Goal: Check status: Check status

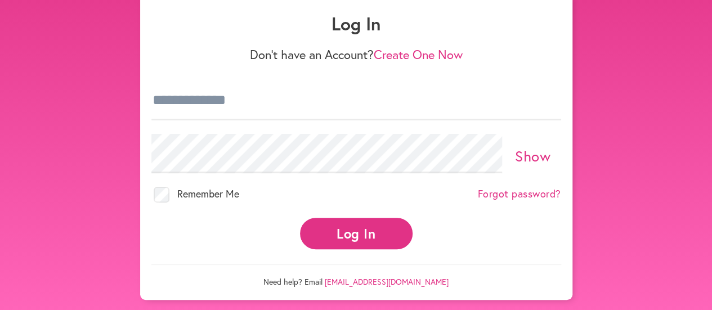
scroll to position [72, 0]
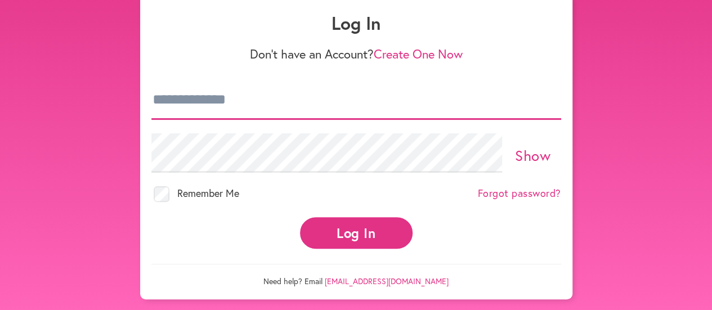
click at [216, 102] on input "email" at bounding box center [356, 100] width 410 height 39
type input "**********"
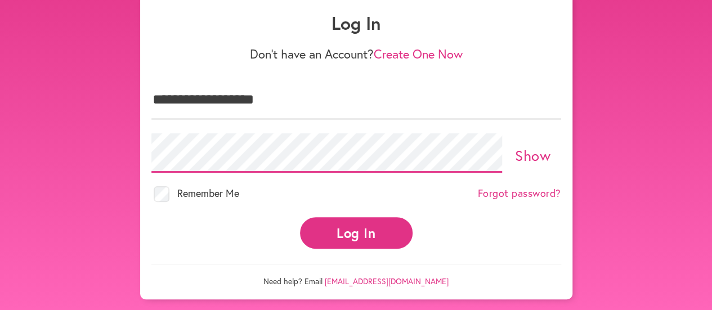
click at [300, 217] on button "Log In" at bounding box center [356, 232] width 113 height 31
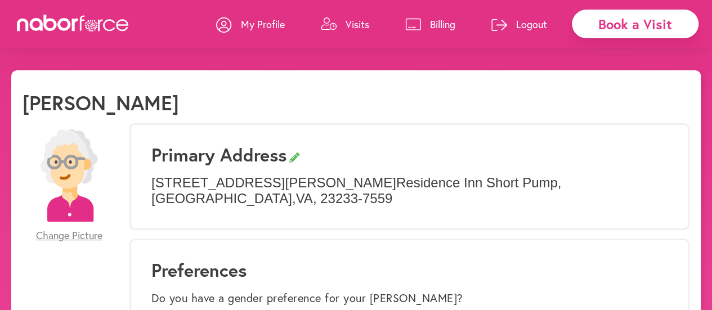
click at [356, 23] on p "Visits" at bounding box center [358, 24] width 24 height 14
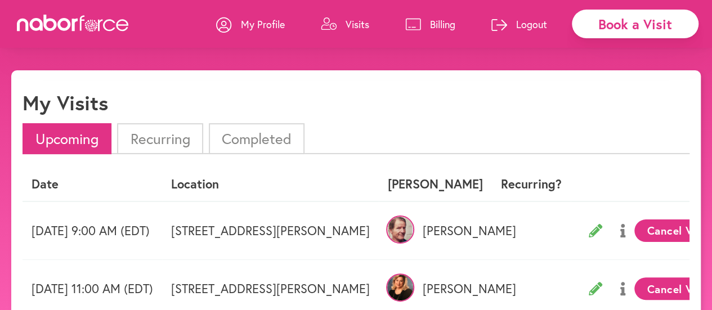
click at [253, 144] on li "Completed" at bounding box center [257, 138] width 96 height 31
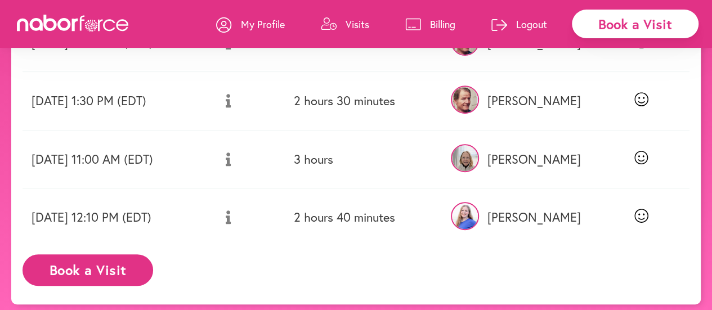
scroll to position [193, 0]
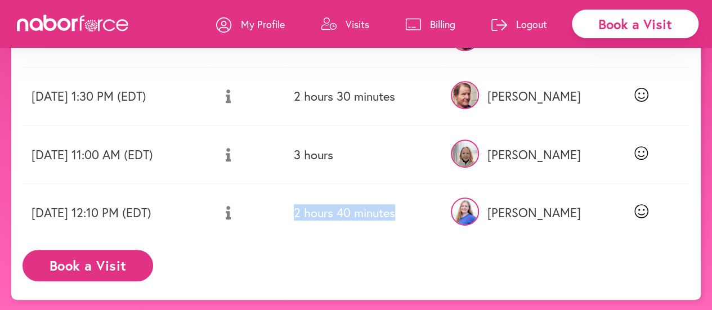
drag, startPoint x: 372, startPoint y: 213, endPoint x: 476, endPoint y: 222, distance: 105.1
click at [444, 222] on td "2 hours 40 minutes" at bounding box center [364, 213] width 159 height 58
click at [392, 154] on td "3 hours" at bounding box center [364, 155] width 159 height 58
click at [382, 157] on td "3 hours" at bounding box center [364, 155] width 159 height 58
click at [373, 155] on td "3 hours" at bounding box center [364, 155] width 159 height 58
